Goal: Task Accomplishment & Management: Use online tool/utility

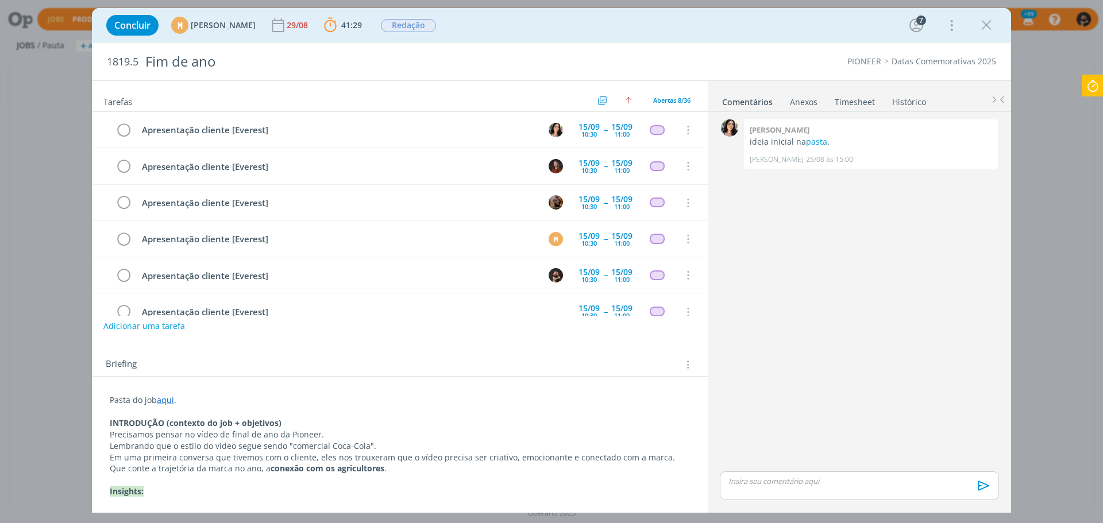
click at [1096, 87] on icon at bounding box center [1093, 86] width 21 height 22
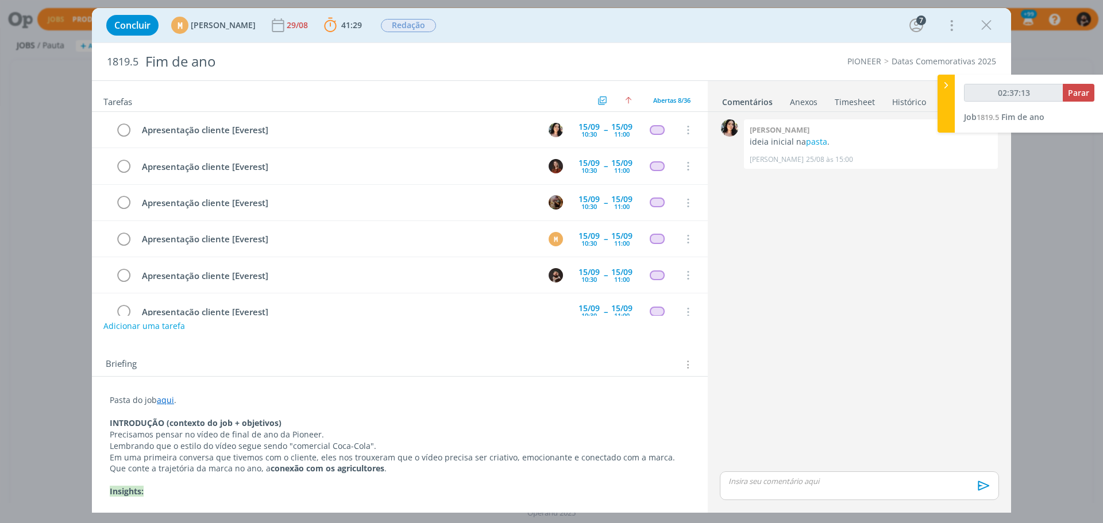
type input "02:37:14"
click at [1084, 90] on span "Parar" at bounding box center [1078, 92] width 21 height 11
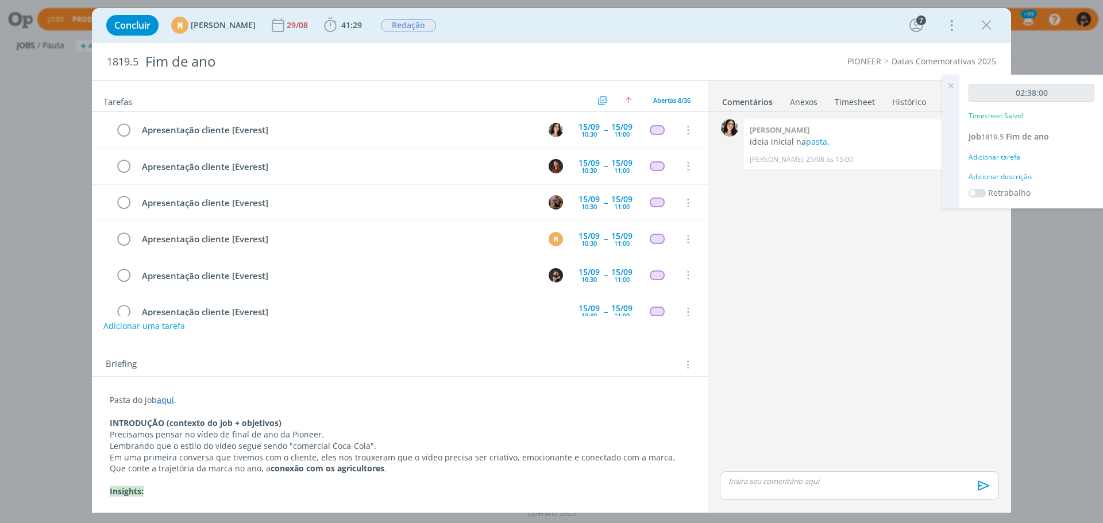
click at [1017, 178] on div "Adicionar descrição" at bounding box center [1032, 177] width 126 height 10
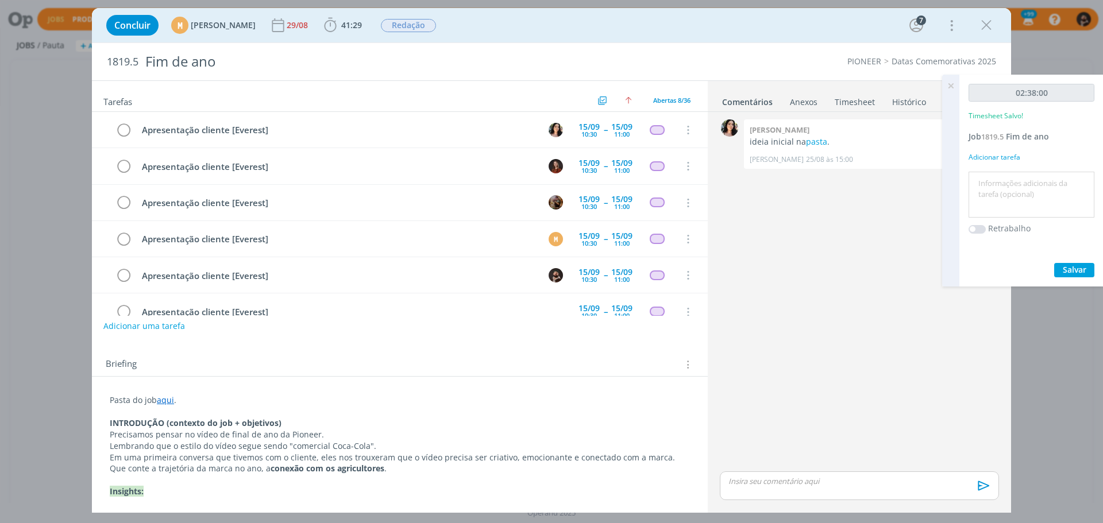
click at [1017, 178] on textarea at bounding box center [1032, 195] width 120 height 41
type textarea "mood board ppt"
click at [1066, 271] on span "Salvar" at bounding box center [1075, 269] width 24 height 11
click at [793, 482] on p "dialog" at bounding box center [859, 481] width 261 height 10
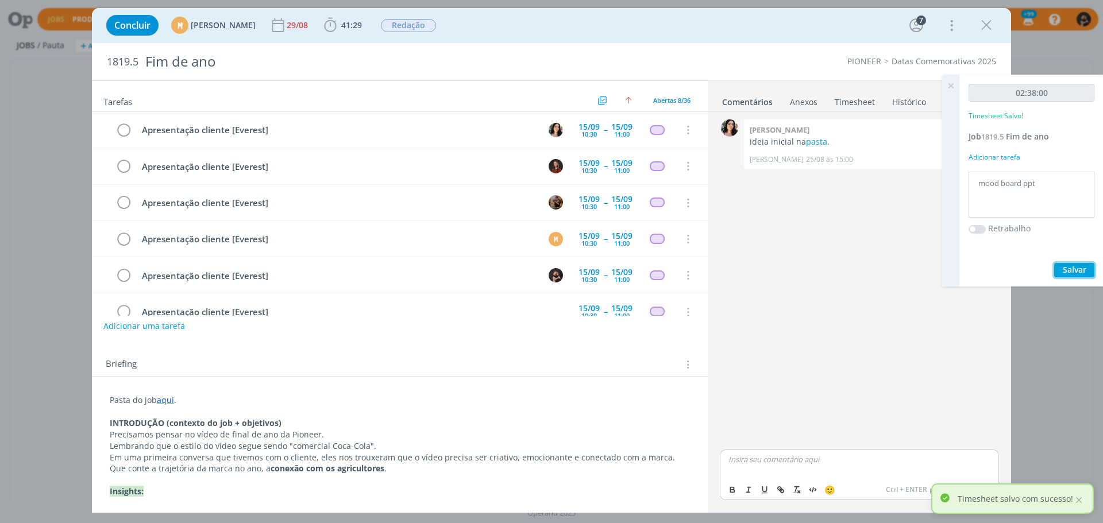
click at [1075, 272] on span "Salvar" at bounding box center [1075, 269] width 24 height 11
click at [1073, 264] on button "Salvar" at bounding box center [1074, 270] width 40 height 14
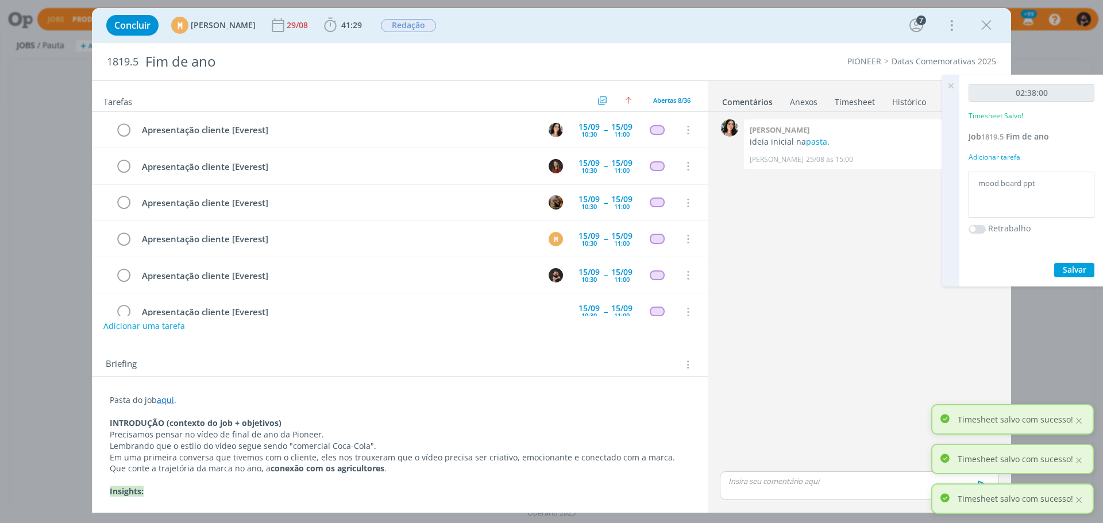
click at [950, 80] on icon at bounding box center [951, 86] width 21 height 22
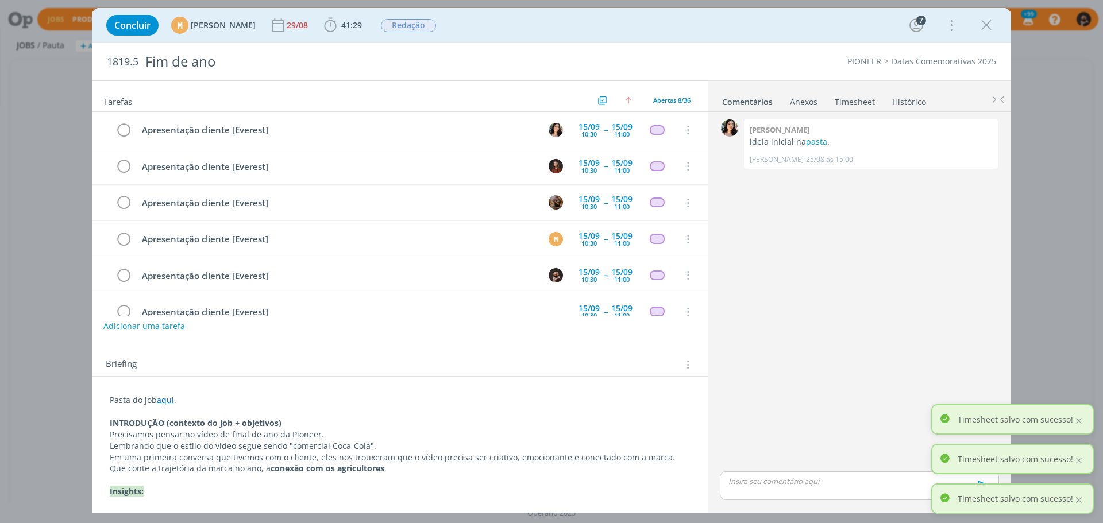
click at [844, 476] on div "dialog" at bounding box center [859, 486] width 279 height 29
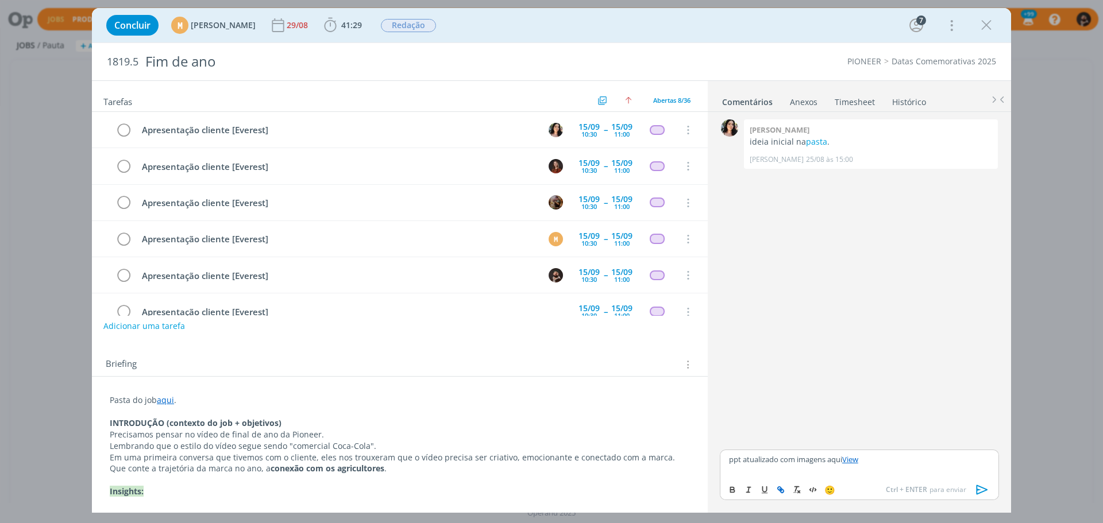
click at [980, 486] on icon "dialog" at bounding box center [982, 490] width 17 height 17
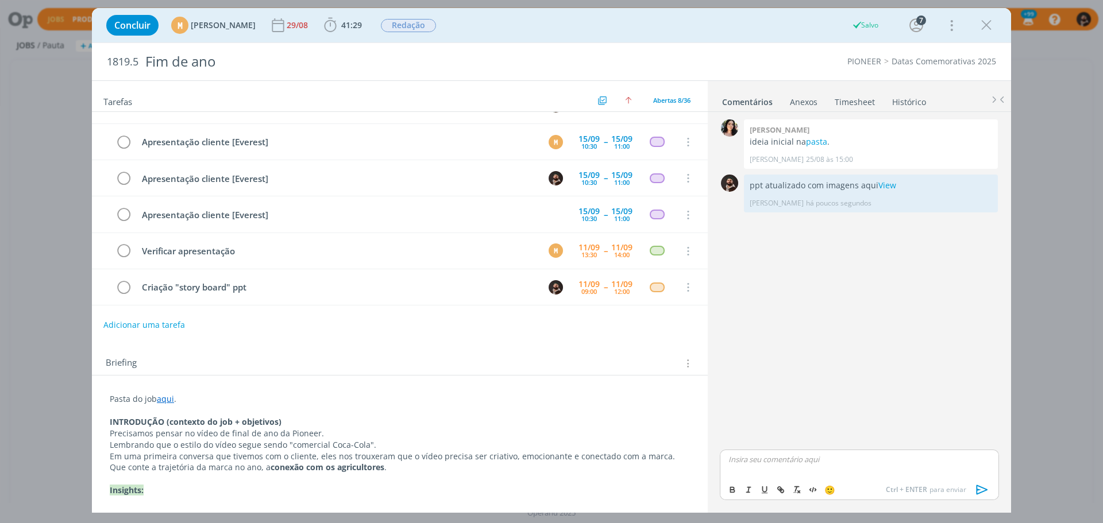
scroll to position [2, 0]
click at [120, 284] on icon "dialog" at bounding box center [123, 287] width 16 height 17
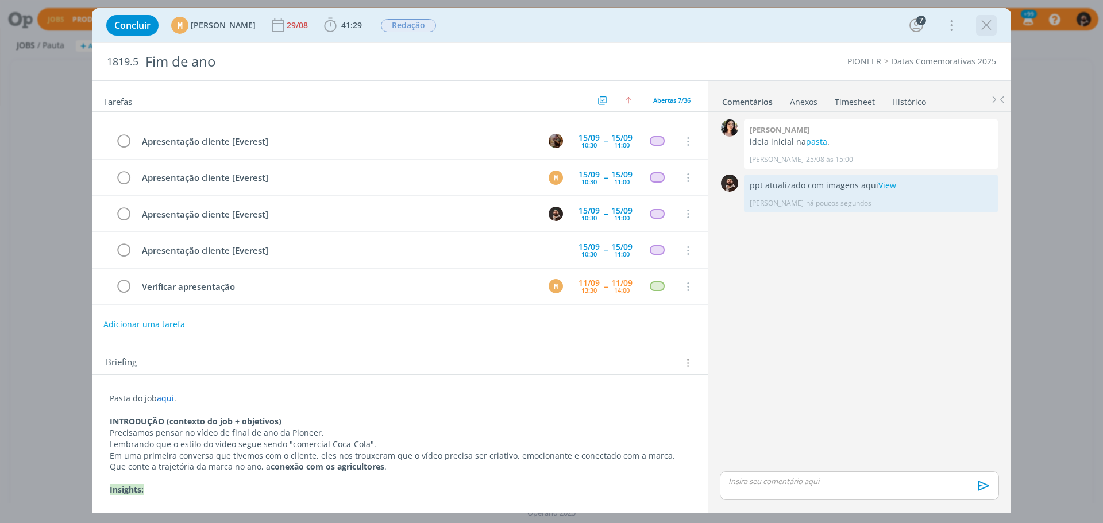
click at [982, 18] on icon "dialog" at bounding box center [986, 25] width 17 height 17
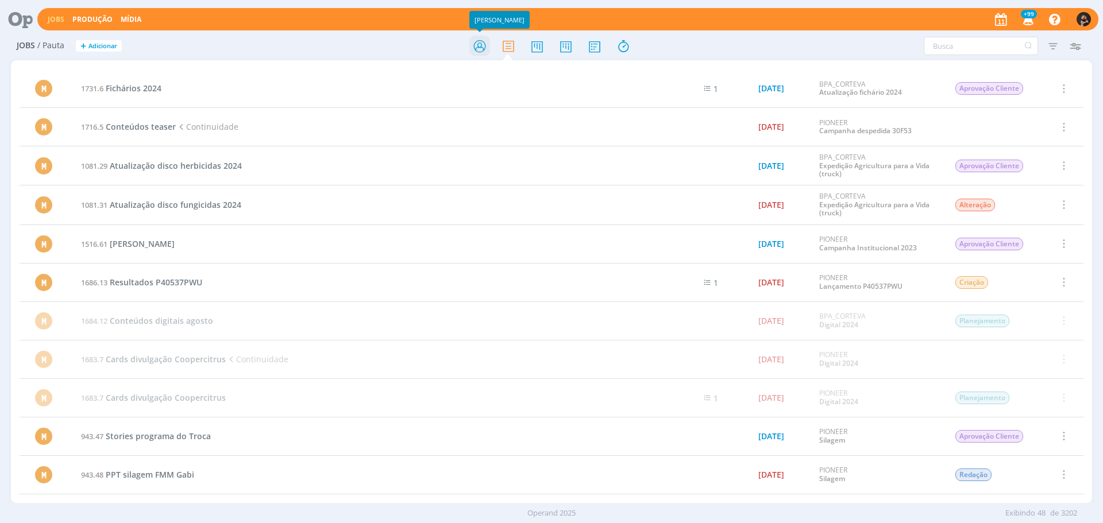
click at [480, 41] on icon at bounding box center [479, 46] width 21 height 22
